Goal: Transaction & Acquisition: Purchase product/service

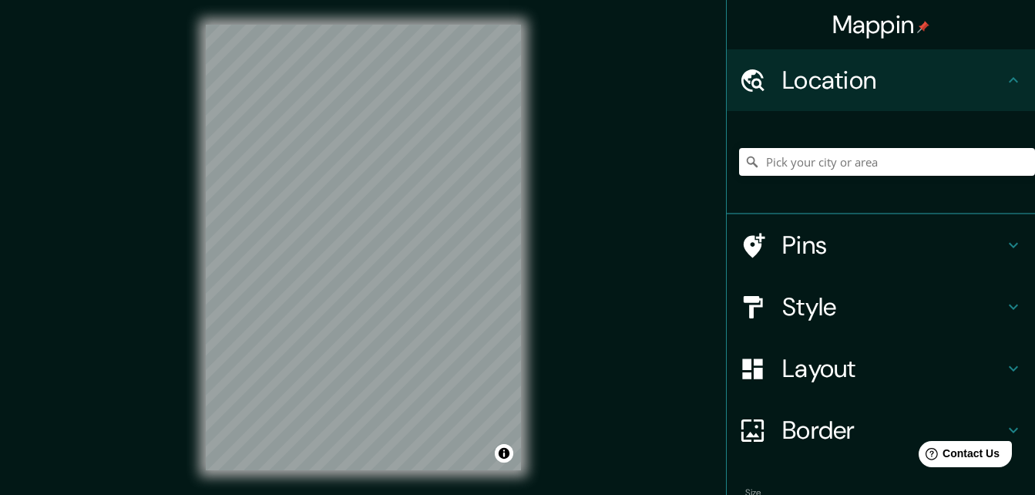
click at [928, 264] on div "Pins" at bounding box center [881, 245] width 308 height 62
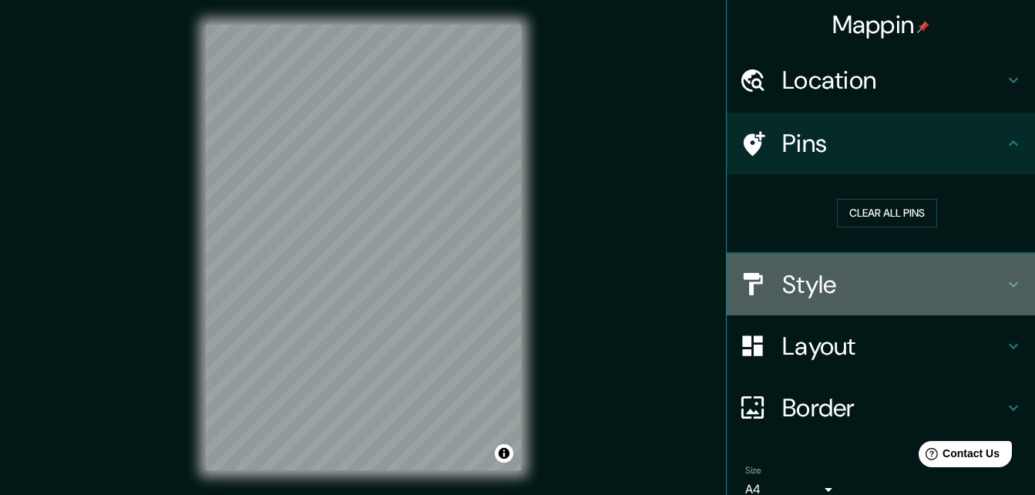
click at [909, 297] on h4 "Style" at bounding box center [893, 284] width 222 height 31
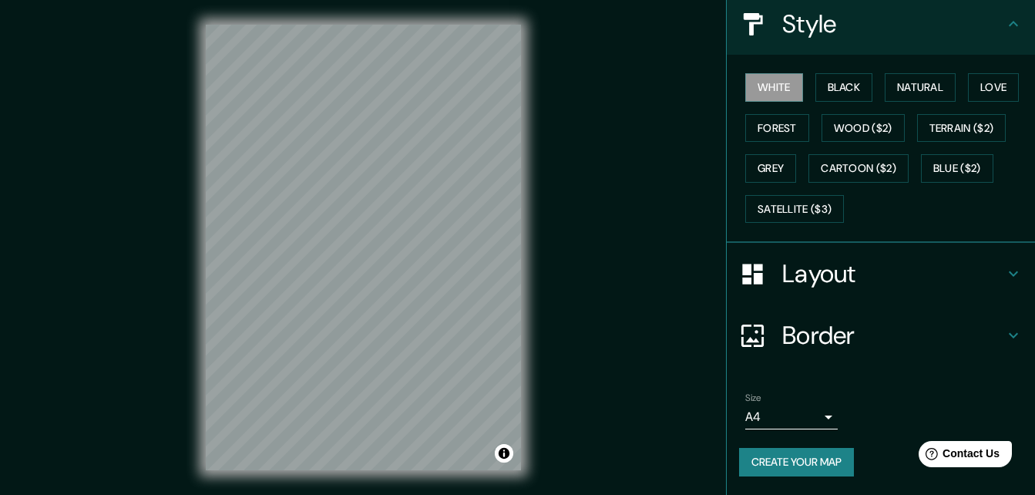
click at [890, 267] on h4 "Layout" at bounding box center [893, 273] width 222 height 31
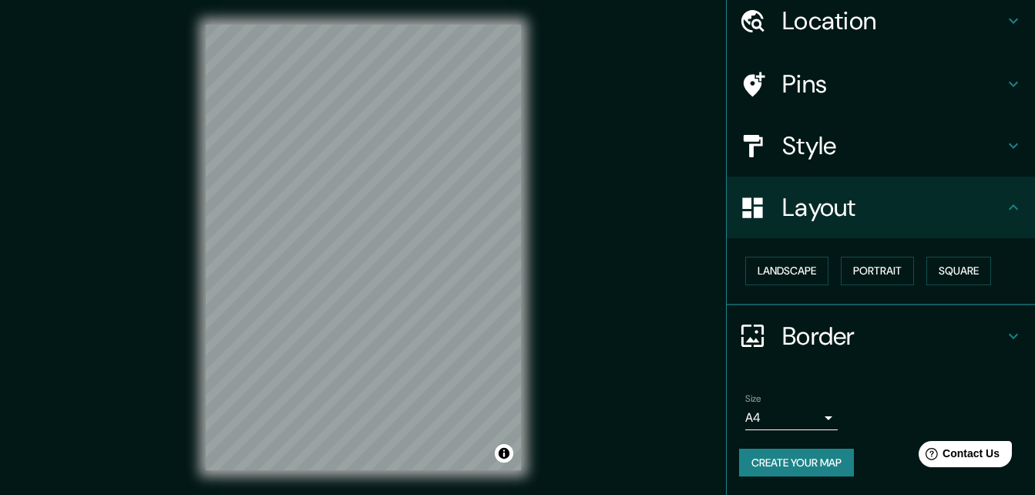
scroll to position [59, 0]
click at [892, 267] on button "Portrait" at bounding box center [877, 271] width 73 height 29
click at [942, 271] on button "Square" at bounding box center [958, 271] width 65 height 29
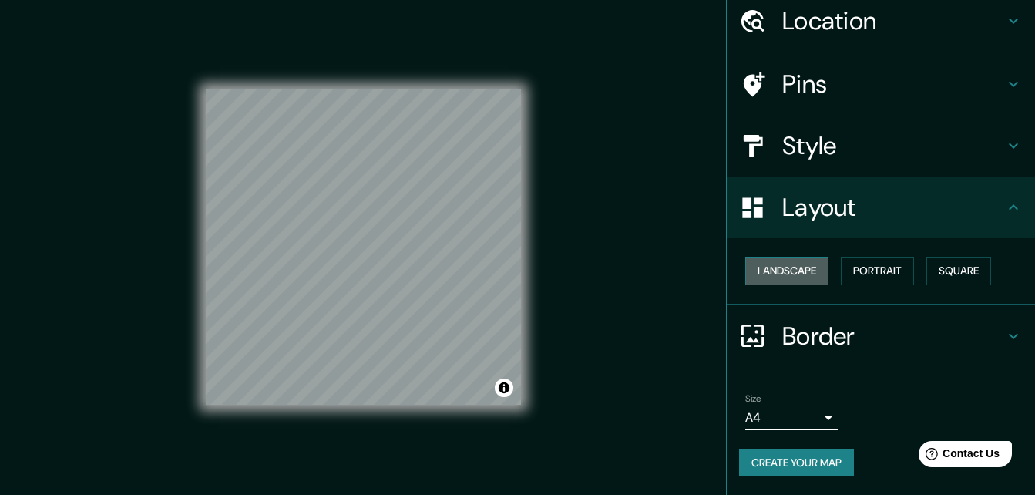
click at [817, 274] on button "Landscape" at bounding box center [786, 271] width 83 height 29
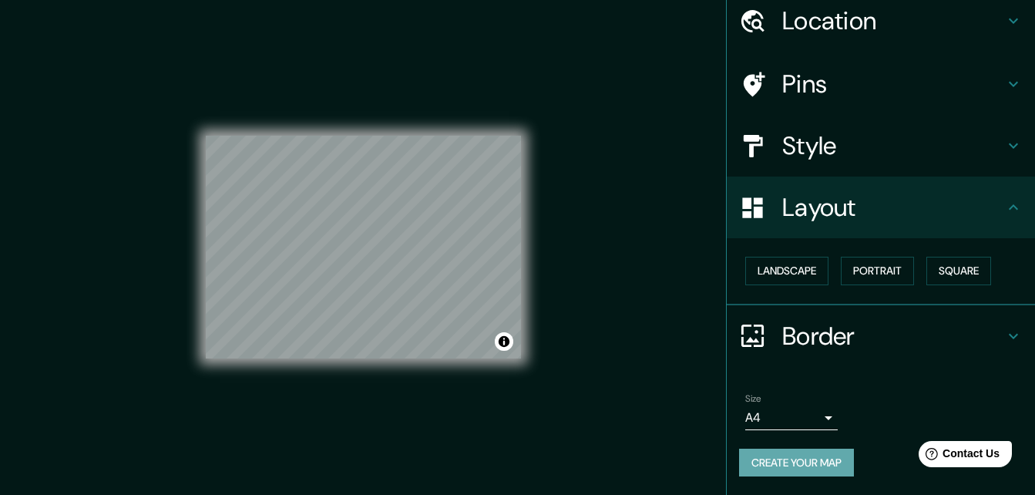
click at [787, 464] on button "Create your map" at bounding box center [796, 463] width 115 height 29
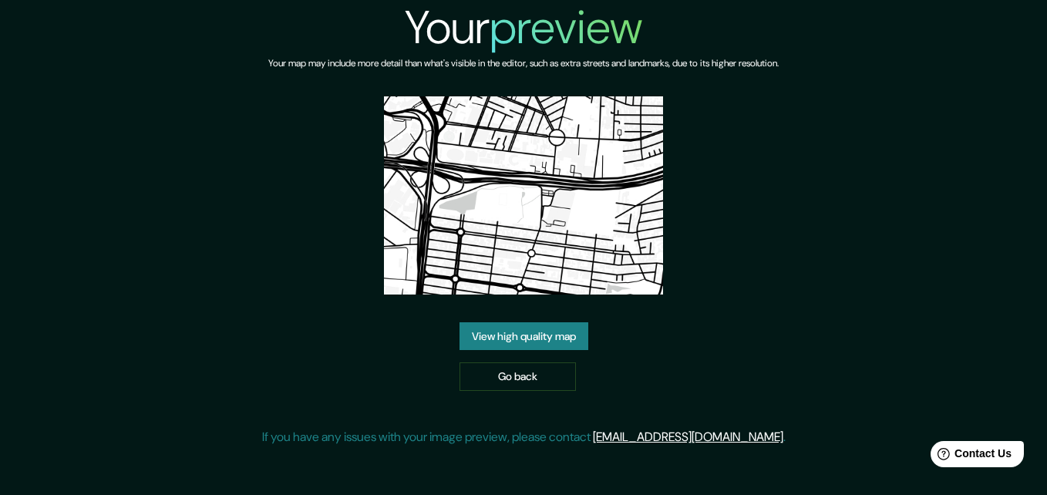
drag, startPoint x: 532, startPoint y: 207, endPoint x: 462, endPoint y: 209, distance: 69.4
click at [462, 209] on img at bounding box center [524, 195] width 280 height 198
click at [510, 367] on link "Go back" at bounding box center [517, 376] width 116 height 29
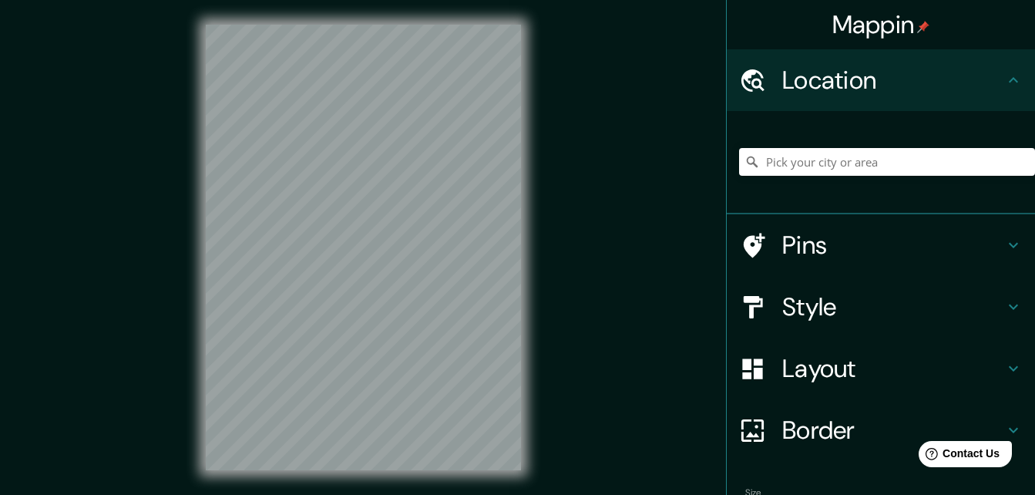
click at [529, 334] on div at bounding box center [363, 247] width 365 height 495
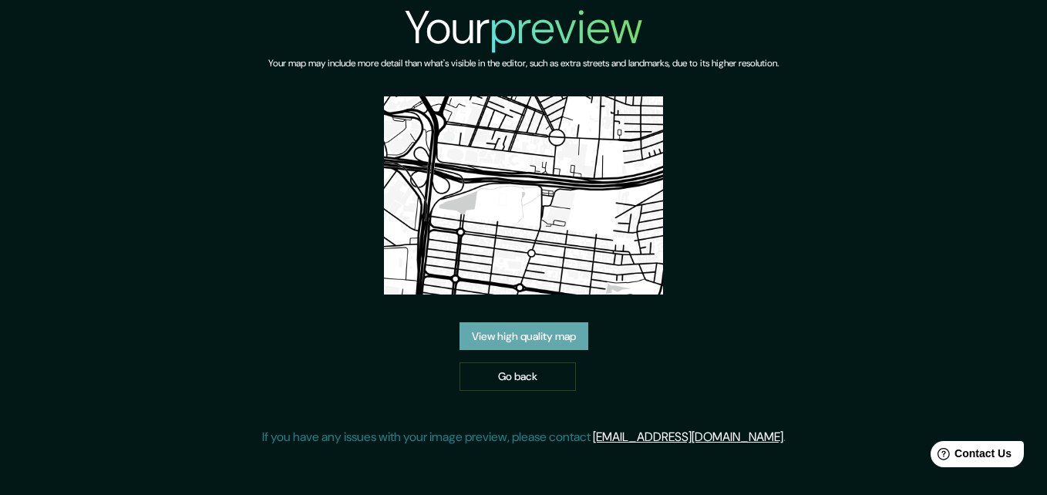
click at [517, 338] on link "View high quality map" at bounding box center [523, 336] width 129 height 29
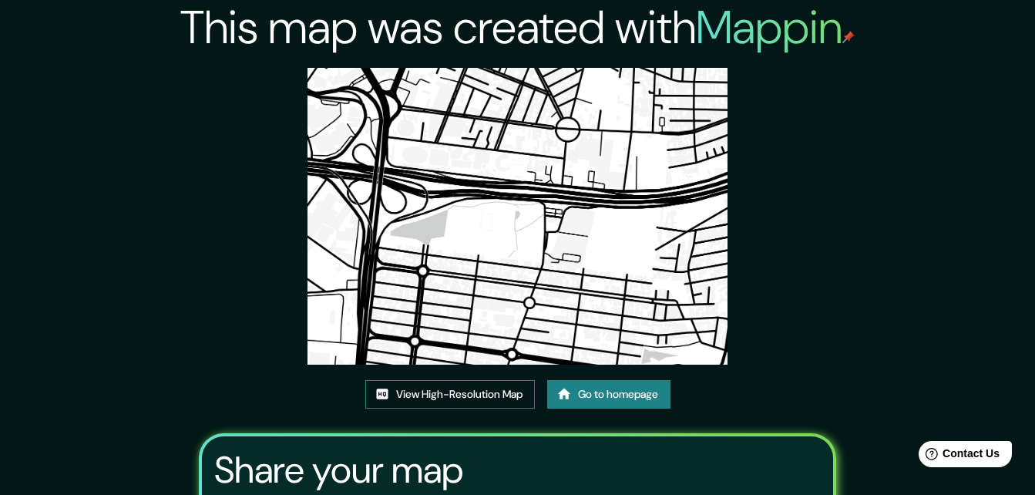
click at [484, 400] on link "View High-Resolution Map" at bounding box center [450, 394] width 170 height 29
